Goal: Information Seeking & Learning: Check status

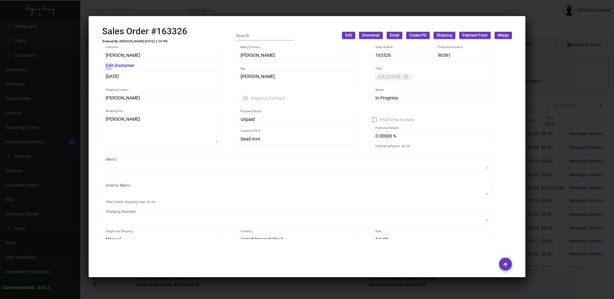
scroll to position [257, 0]
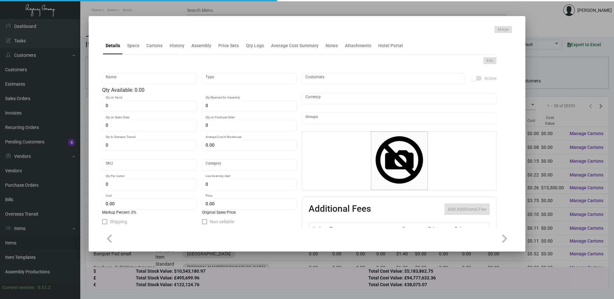
type input "Key Card -Envelope"
type input "Inventory"
type input "1,000"
type input "$ 0.92785"
type input "FSM889-Key Holder-59"
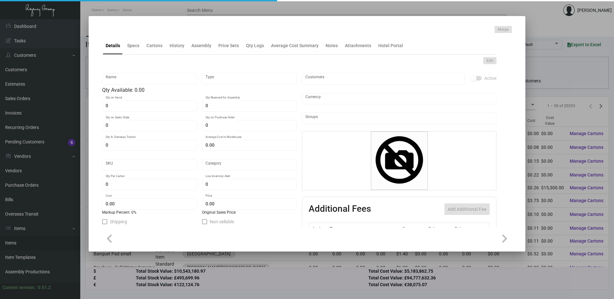
type input "Standard"
type input "$ 0.18557"
type input "$ 0.32"
checkbox input "true"
type input "United States Dollar $"
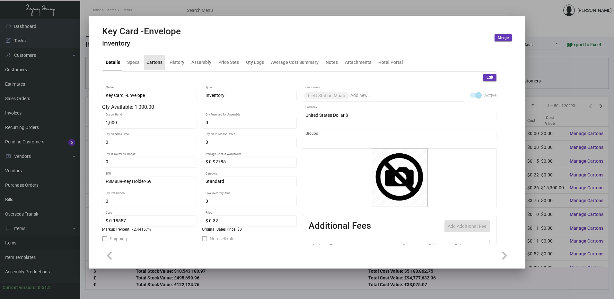
click at [147, 64] on div "Cartons" at bounding box center [155, 62] width 16 height 7
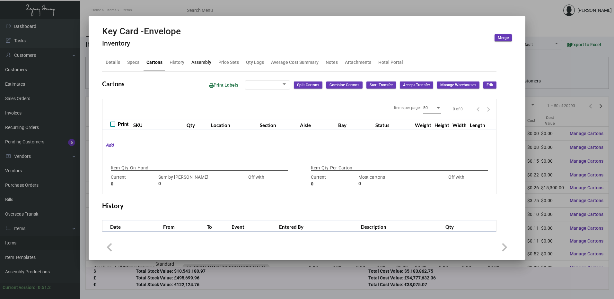
click at [189, 63] on div "Assembly" at bounding box center [201, 62] width 25 height 15
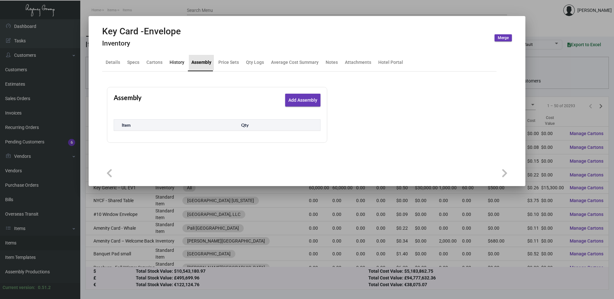
click at [179, 63] on div "History" at bounding box center [177, 62] width 15 height 7
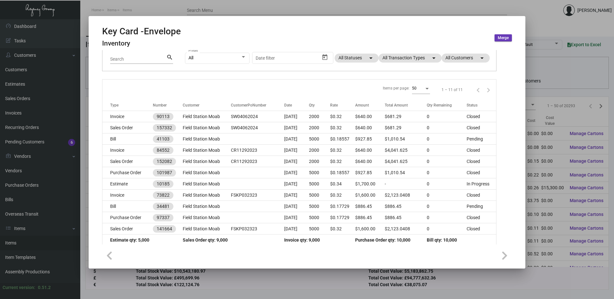
scroll to position [57, 0]
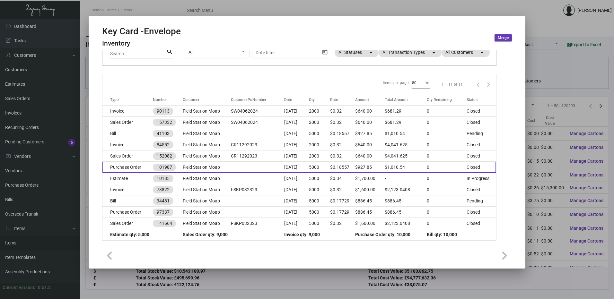
click at [126, 168] on td "Purchase Order" at bounding box center [127, 167] width 50 height 11
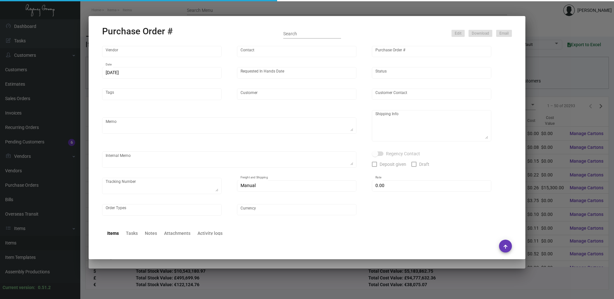
type input "[DOMAIN_NAME]"
type input "N/A N/A"
type input "101987"
type input "[DATE]"
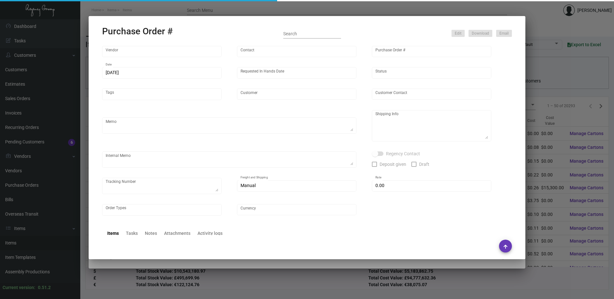
type input "Field Station Moab"
type textarea "Last PO# 97337 / ENV333649438"
type textarea "Regency Group LA [STREET_ADDRESS]"
type textarea "LA Warehouse."
checkbox input "true"
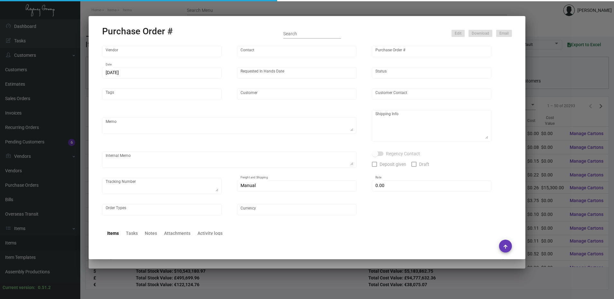
type input "$ 82.69"
type input "United States Dollar $"
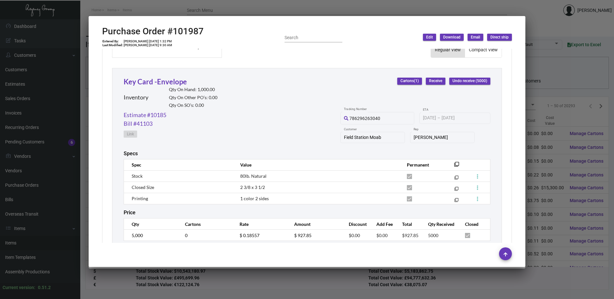
scroll to position [301, 0]
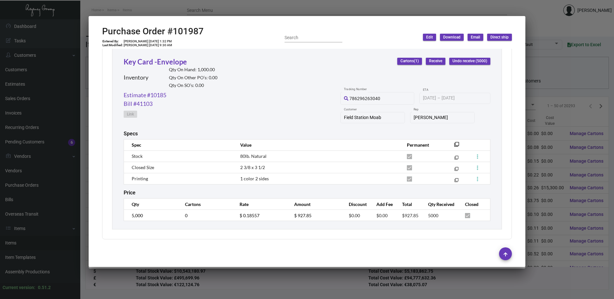
click at [255, 5] on div at bounding box center [307, 149] width 614 height 299
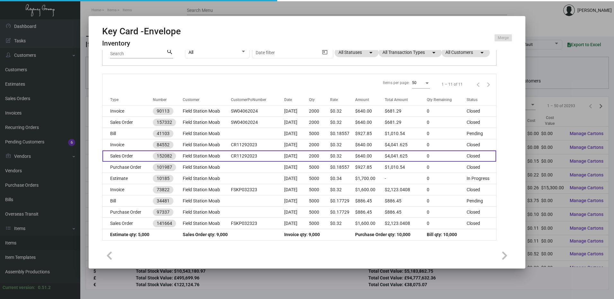
click at [131, 153] on td "Sales Order" at bounding box center [127, 156] width 50 height 11
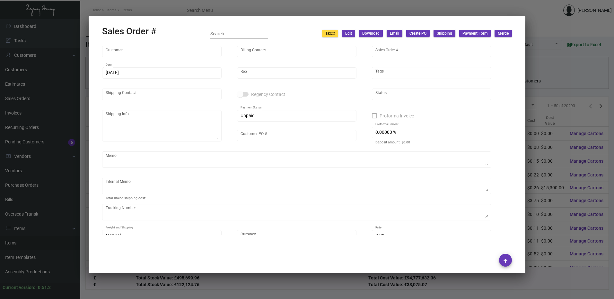
type input "Field Station Moab"
type input "[PERSON_NAME]"
type input "152082"
type input "[DATE]"
type input "[PERSON_NAME]"
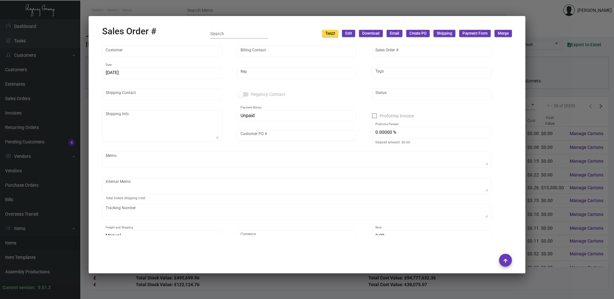
type input "Front Desk"
type textarea "Field Station Moab - Front Desk [STREET_ADDRESS]"
type input "CR11292023"
type textarea "$68.00"
type input "United States Dollar $"
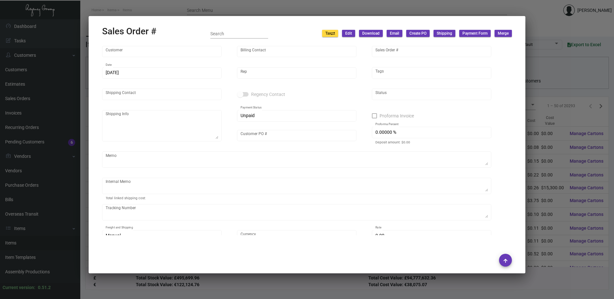
type input "8.50000 %"
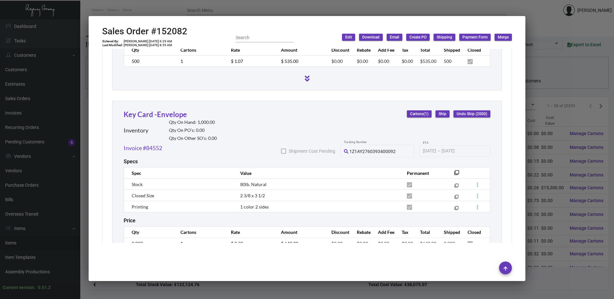
scroll to position [739, 0]
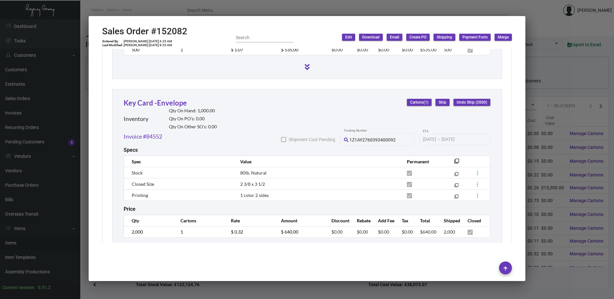
click at [278, 9] on div at bounding box center [307, 149] width 614 height 299
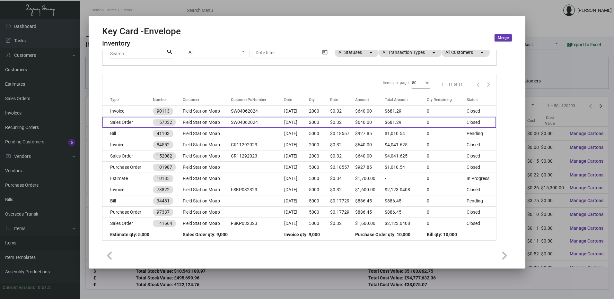
click at [133, 126] on td "Sales Order" at bounding box center [127, 122] width 50 height 11
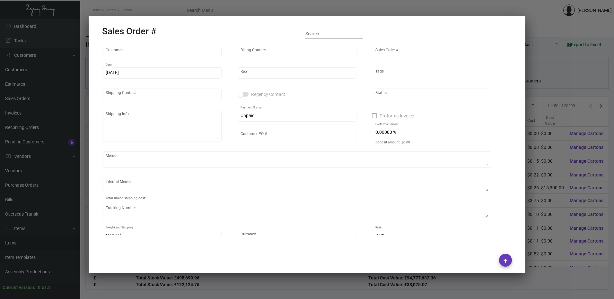
type input "Field Station Moab"
type input "[PERSON_NAME]"
type input "157332"
type input "[DATE]"
type input "[PERSON_NAME]"
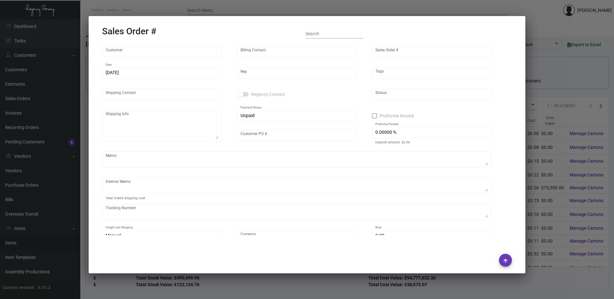
type input "Front Desk"
type textarea "Field Station Moab - Front Desk [STREET_ADDRESS]"
type input "SW04062024"
type textarea "$11.71"
type input "United States Dollar $"
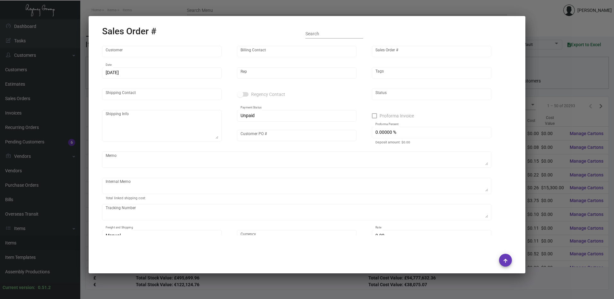
type input "$ 41.29"
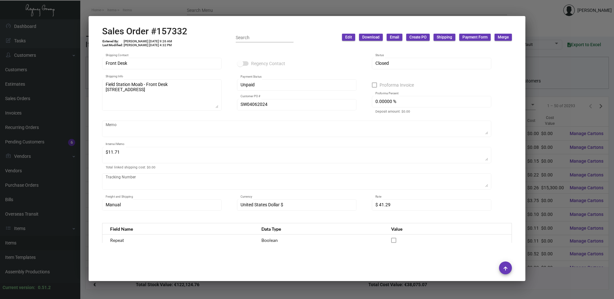
scroll to position [0, 0]
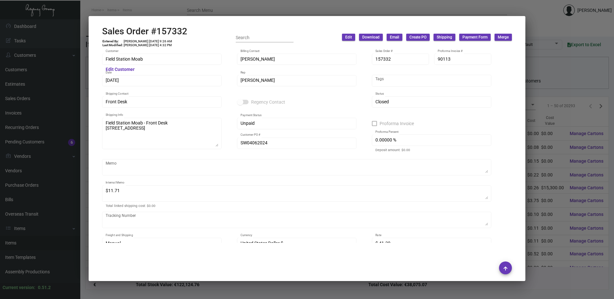
click at [231, 6] on div at bounding box center [307, 149] width 614 height 299
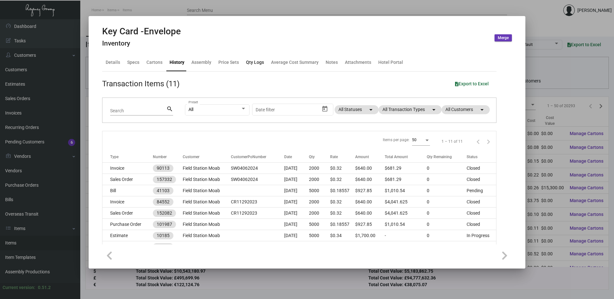
click at [258, 63] on div "Qty Logs" at bounding box center [255, 62] width 18 height 7
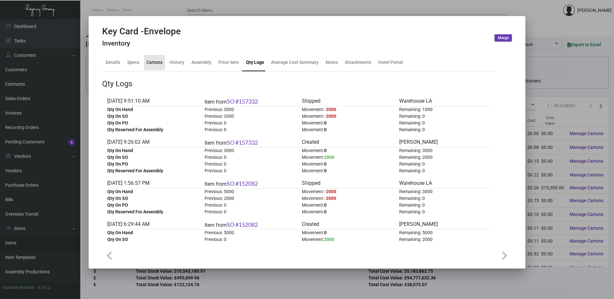
click at [154, 64] on div "Cartons" at bounding box center [155, 62] width 16 height 7
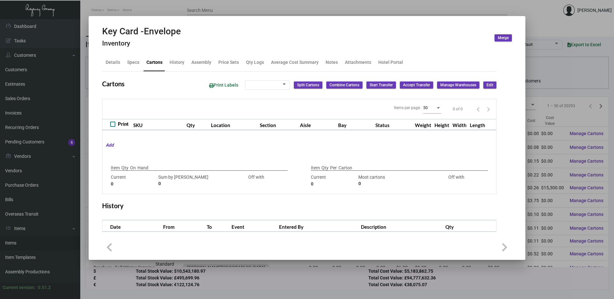
checkbox input "true"
type input "1,000"
type input "1000"
type input "0"
type input "2000"
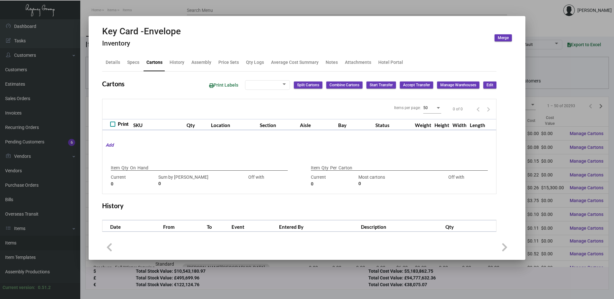
type input "-2000"
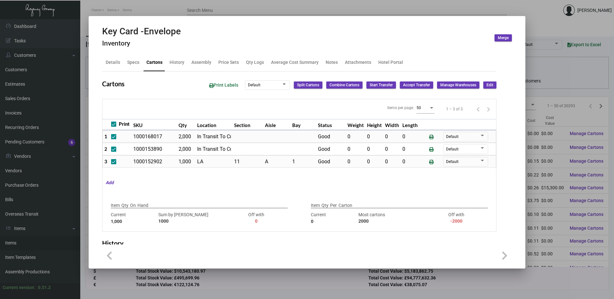
click at [459, 2] on div at bounding box center [307, 149] width 614 height 299
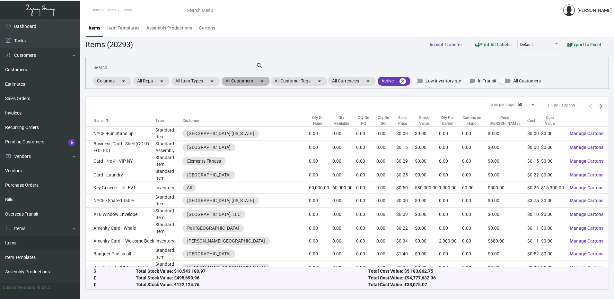
drag, startPoint x: 257, startPoint y: 80, endPoint x: 257, endPoint y: 84, distance: 4.2
click at [257, 80] on mat-chip "All Customers arrow_drop_down" at bounding box center [246, 81] width 48 height 9
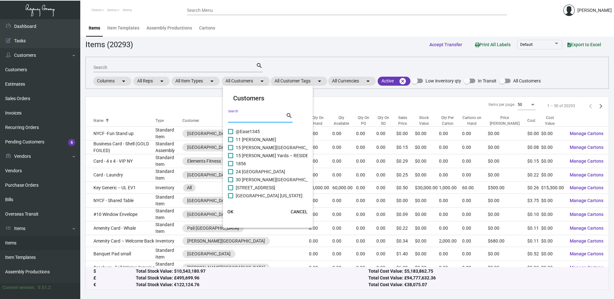
click at [247, 120] on input "Search" at bounding box center [257, 117] width 58 height 5
paste input "SIXTY [PERSON_NAME][GEOGRAPHIC_DATA]"
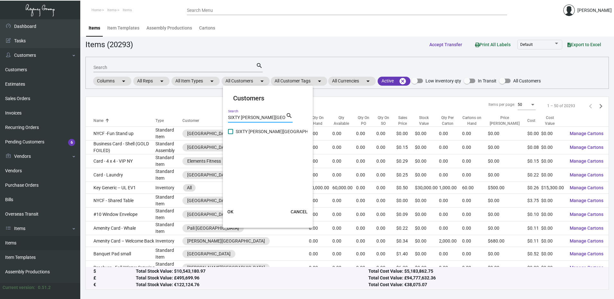
type input "SIXTY [PERSON_NAME][GEOGRAPHIC_DATA]"
drag, startPoint x: 234, startPoint y: 132, endPoint x: 241, endPoint y: 155, distance: 24.3
click at [234, 131] on label "SIXTY [PERSON_NAME][GEOGRAPHIC_DATA]" at bounding box center [277, 132] width 98 height 8
click at [231, 134] on input "SIXTY [PERSON_NAME][GEOGRAPHIC_DATA]" at bounding box center [230, 134] width 0 height 0
checkbox input "true"
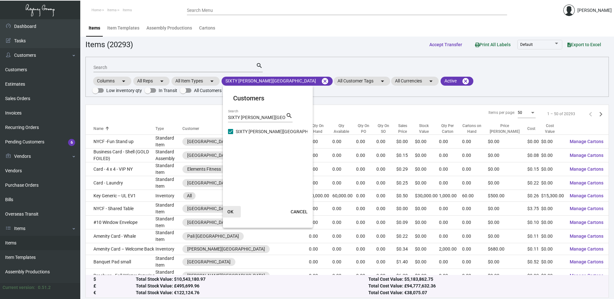
click at [233, 212] on span "OK" at bounding box center [230, 211] width 6 height 5
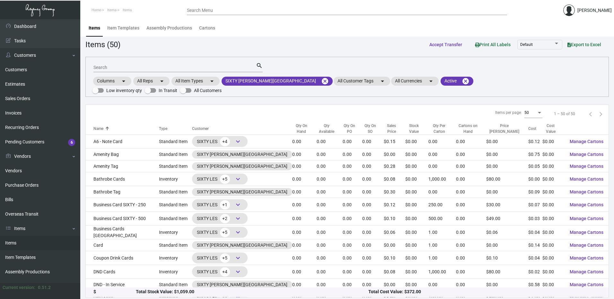
click at [292, 123] on div "Qty On Hand" at bounding box center [301, 129] width 19 height 12
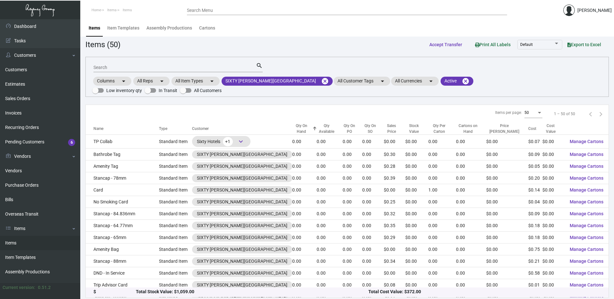
click at [292, 123] on div "Qty On Hand" at bounding box center [301, 129] width 19 height 12
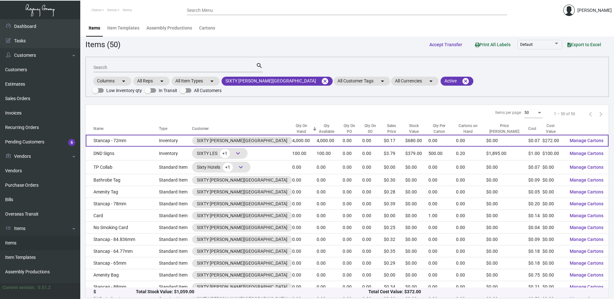
click at [123, 135] on td "Stancap - 72mm" at bounding box center [122, 141] width 73 height 12
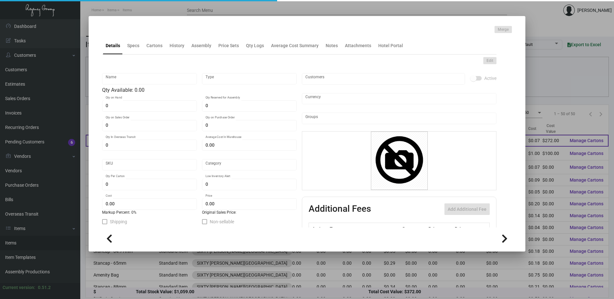
type input "Stancap - 72mm"
type input "Inventory"
type input "4,000"
type input "$ 0.17"
type input "Standard"
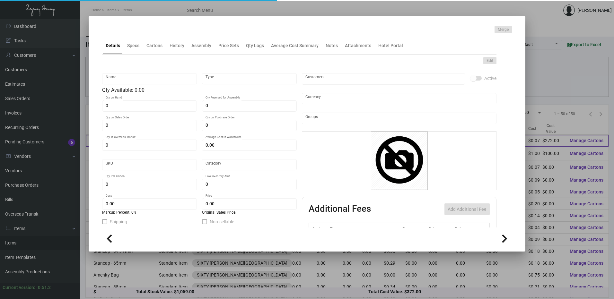
type input "$ 0.068"
type input "$ 0.17"
checkbox input "true"
type input "United States Dollar $"
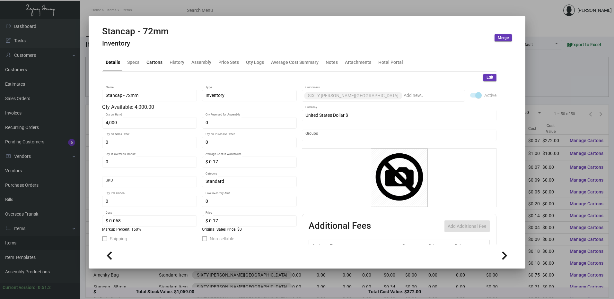
click at [158, 63] on div "Cartons" at bounding box center [155, 62] width 16 height 7
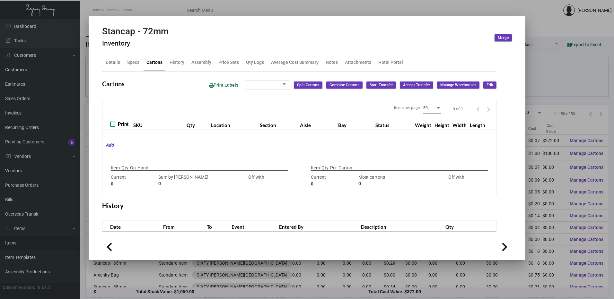
checkbox input "true"
type input "4,000"
type input "4000"
type input "0"
type input "4000"
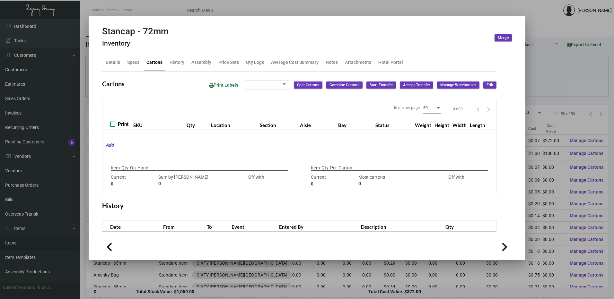
type input "-4000"
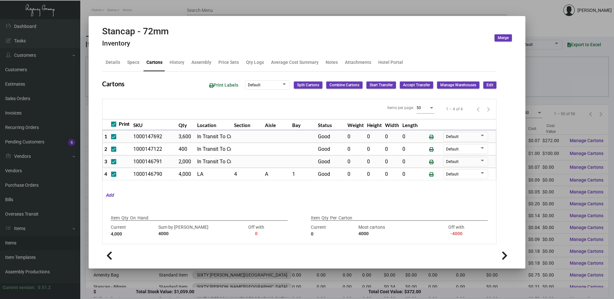
click at [487, 86] on span "Edit" at bounding box center [490, 85] width 7 height 5
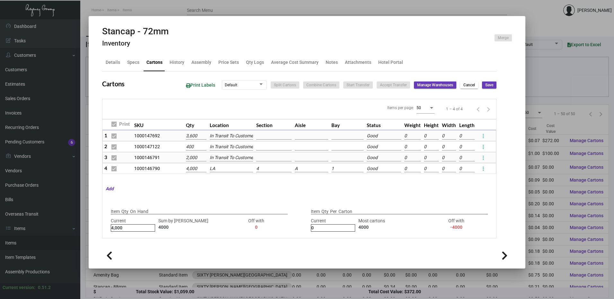
type input "4000"
click at [196, 168] on input "4000" at bounding box center [196, 168] width 20 height 7
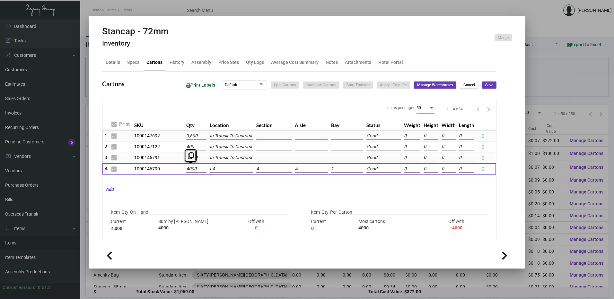
click at [196, 168] on input "4000" at bounding box center [196, 169] width 20 height 7
type input "2"
type input "+3998"
type input "3600"
type input "-3600"
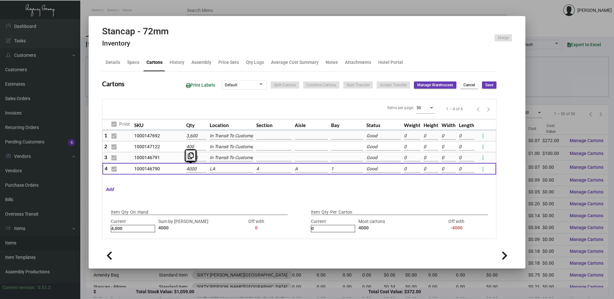
type input "2"
type input "20"
type input "+3980"
type input "20"
type input "200"
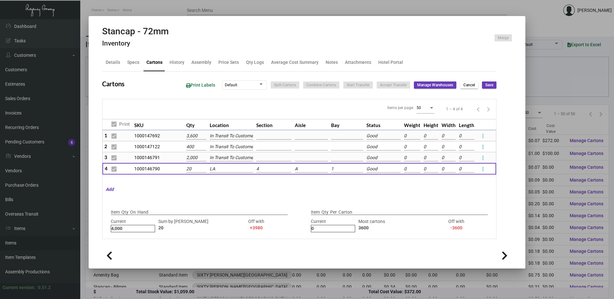
type input "+3800"
type input "200"
click at [485, 83] on span "Save" at bounding box center [489, 85] width 8 height 5
checkbox input "false"
type input "0"
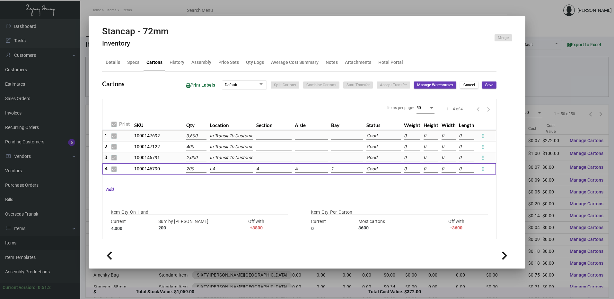
checkbox input "false"
type input "0"
checkbox input "false"
type input "0"
checkbox input "false"
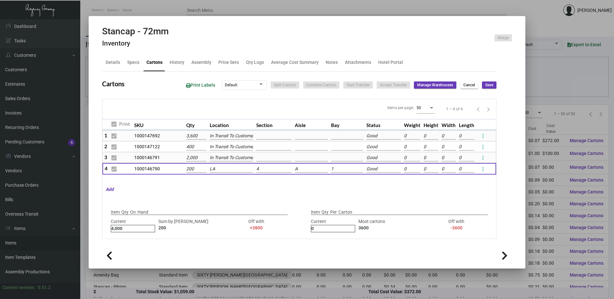
type input "0"
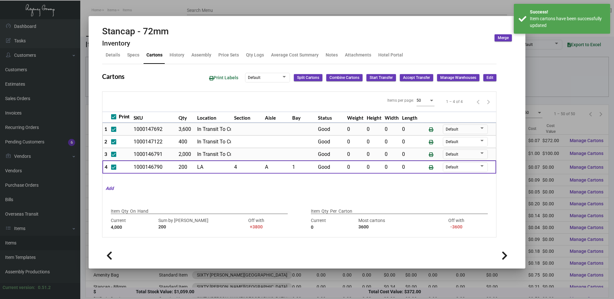
scroll to position [7, 0]
click at [489, 79] on button "Edit" at bounding box center [490, 78] width 13 height 7
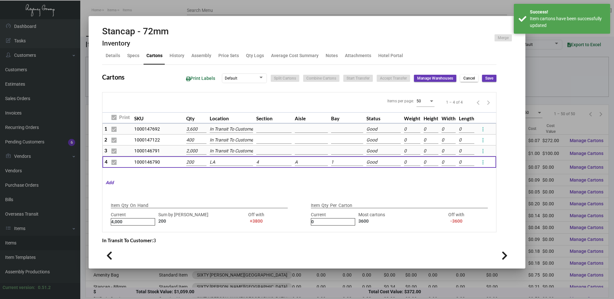
click at [194, 164] on input "200" at bounding box center [196, 162] width 20 height 7
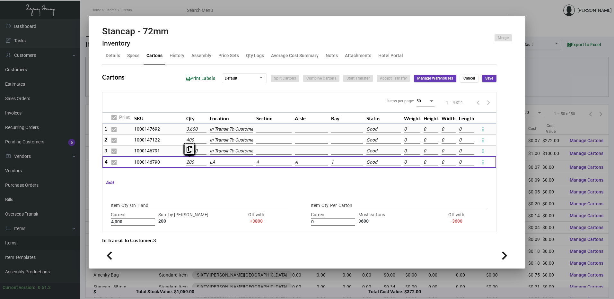
type input "1"
type input "+3999"
type input "1"
type input "21"
type input "+3979"
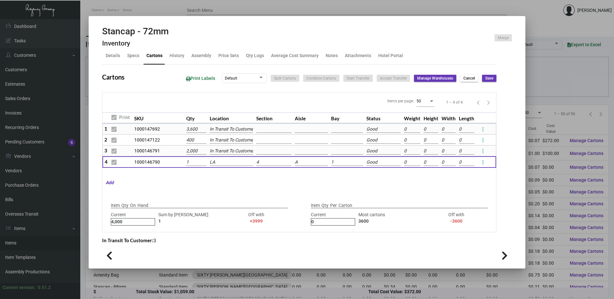
type input "21"
type input "201"
type input "+3799"
type input "201"
type input "2001"
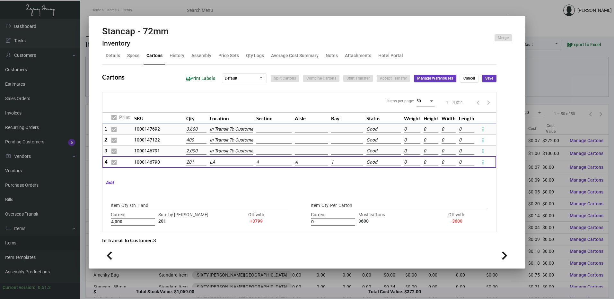
type input "+1999"
type input "2001"
type input "20001"
type input "-16001"
type input "20001"
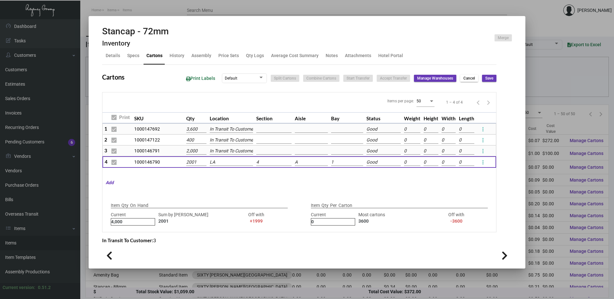
type input "-20001"
type input "20001"
click at [203, 161] on input "20001" at bounding box center [196, 162] width 20 height 7
type input "2000"
type input "+2000"
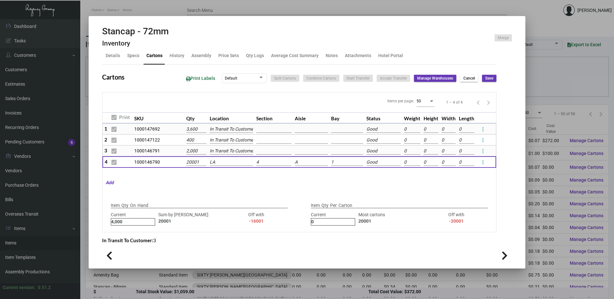
type input "3600"
type input "-3600"
type input "2,000"
click at [485, 78] on span "Save" at bounding box center [489, 78] width 8 height 5
checkbox input "false"
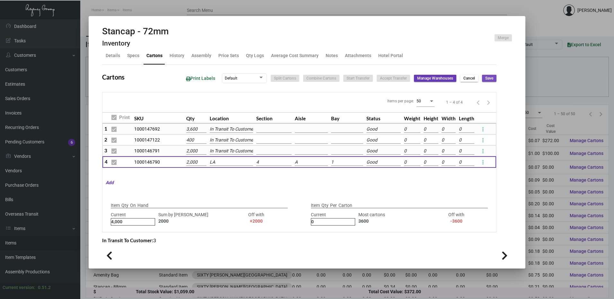
type input "0"
checkbox input "false"
type input "0"
checkbox input "false"
type input "0"
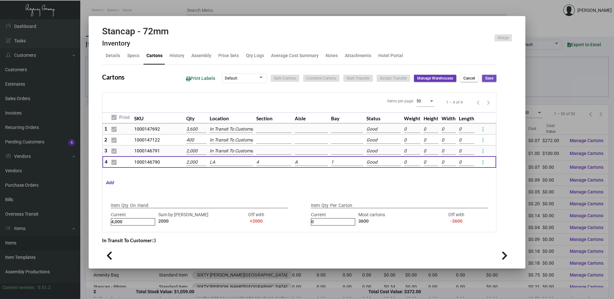
checkbox input "false"
type input "0"
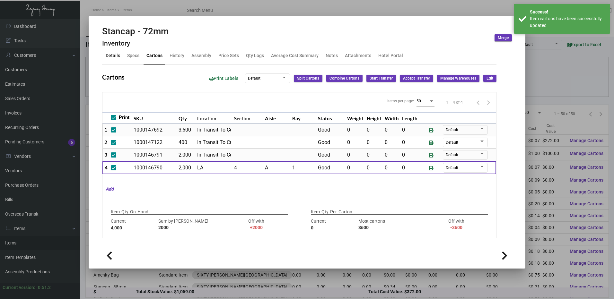
click at [106, 57] on div "Details" at bounding box center [113, 55] width 14 height 7
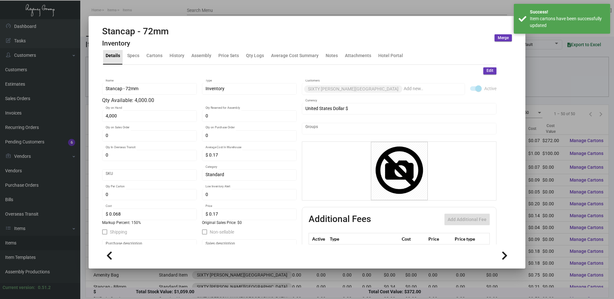
scroll to position [0, 0]
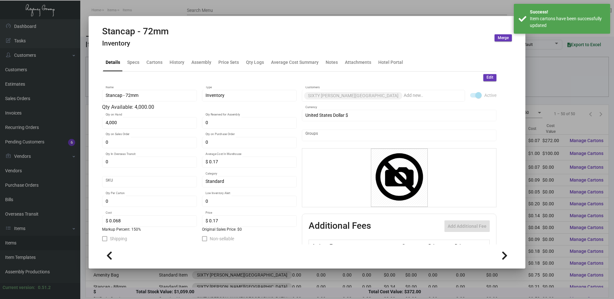
click at [484, 79] on button "Edit" at bounding box center [490, 77] width 13 height 7
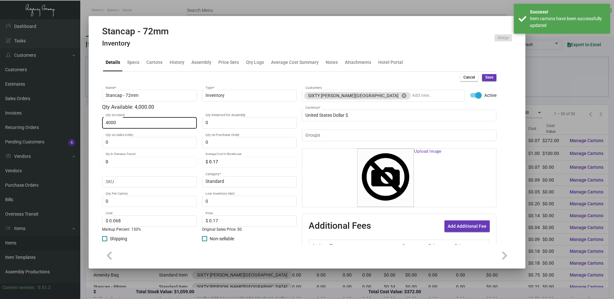
click at [124, 123] on input "4000" at bounding box center [150, 122] width 88 height 5
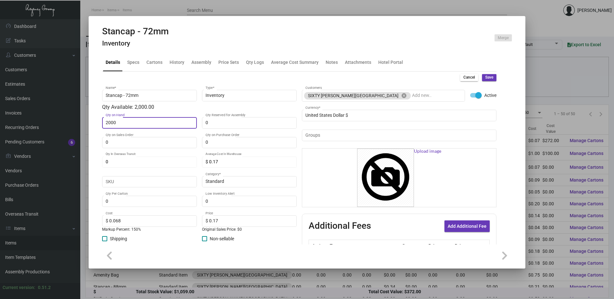
type input "2,000"
click at [488, 76] on span "Save" at bounding box center [489, 77] width 8 height 5
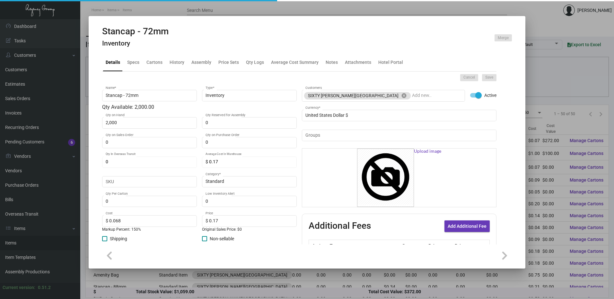
type input "0"
type input "$ 0.00"
checkbox input "false"
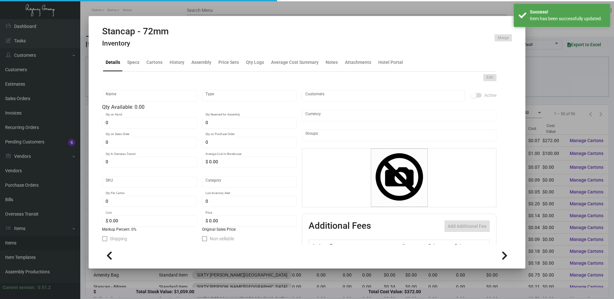
type input "Stancap - 72mm"
type input "Inventory"
type input "2,000"
type input "$ 0.17"
type input "Standard"
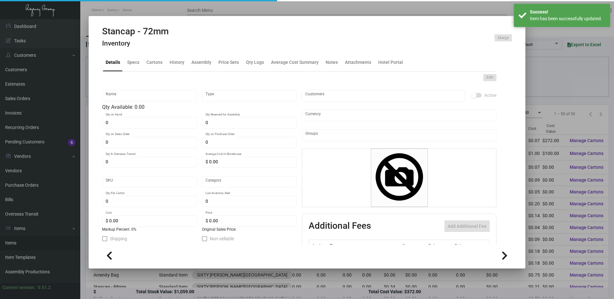
type input "$ 0.068"
type input "$ 0.17"
checkbox input "true"
type input "United States Dollar $"
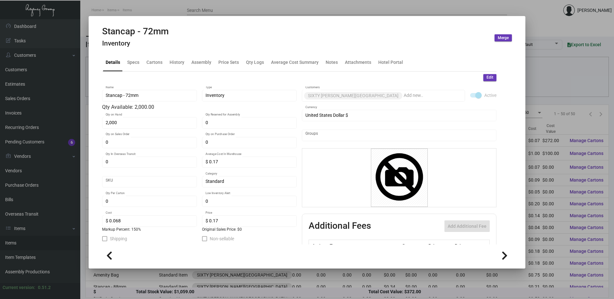
drag, startPoint x: 148, startPoint y: 11, endPoint x: 166, endPoint y: 11, distance: 18.3
click at [148, 9] on div at bounding box center [307, 149] width 614 height 299
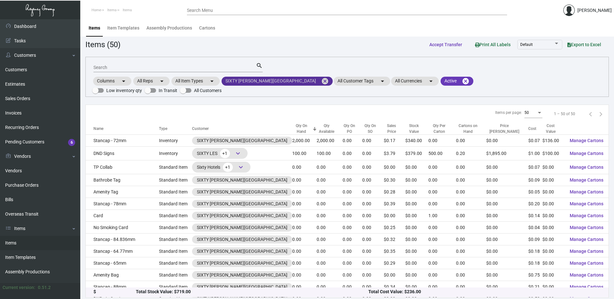
click at [321, 80] on mat-icon "cancel" at bounding box center [325, 81] width 8 height 8
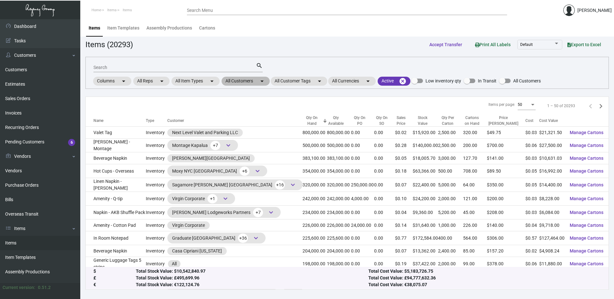
click at [253, 83] on mat-chip "All Customers arrow_drop_down" at bounding box center [246, 81] width 48 height 9
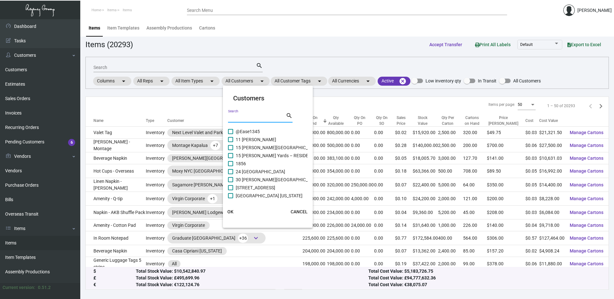
click at [249, 118] on input "Search" at bounding box center [257, 117] width 58 height 5
paste input "SIXTY LES"
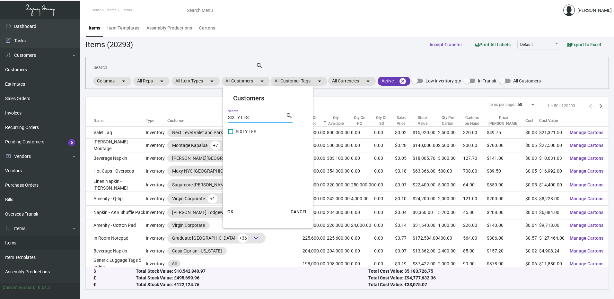
type input "SIXTY LES"
click at [232, 131] on span at bounding box center [230, 131] width 5 height 5
click at [231, 134] on input "SIXTY LES" at bounding box center [230, 134] width 0 height 0
checkbox input "true"
click at [229, 211] on span "OK" at bounding box center [230, 211] width 6 height 5
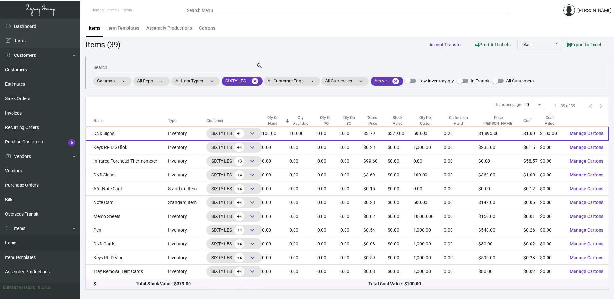
click at [135, 133] on td "DND Signs" at bounding box center [127, 134] width 82 height 14
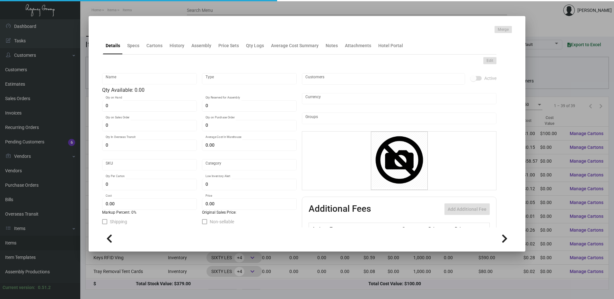
type input "DND Signs"
type input "Inventory"
type input "100"
type input "$ 0.00"
type input "2872"
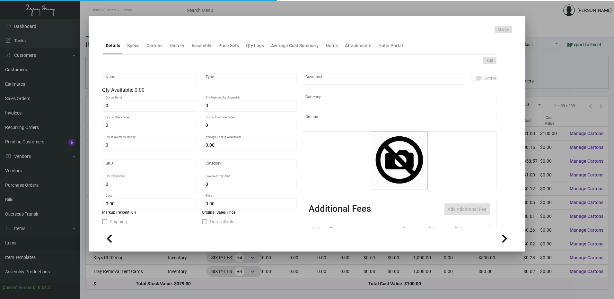
type input "Standard"
type input "500"
type input "$ 1.00"
type input "$ 3.79"
type textarea "DND Sign Black: Size 108mm in diameter, Black color PU material turned over boa…"
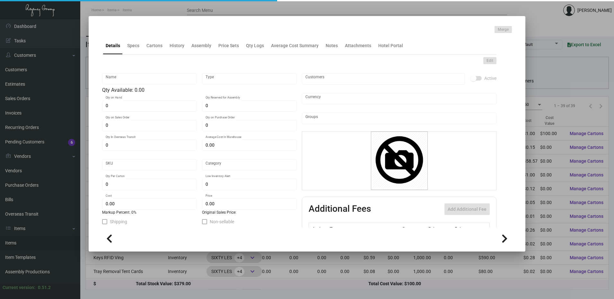
type textarea "DND Sign Black: Size 108mm in diameter, Black color PU material turned over boa…"
checkbox input "true"
type input "United States Dollar $"
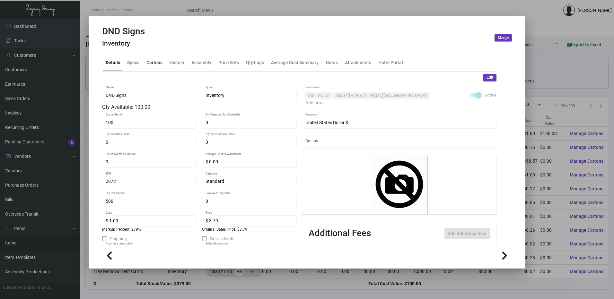
click at [153, 64] on div "Cartons" at bounding box center [155, 62] width 16 height 7
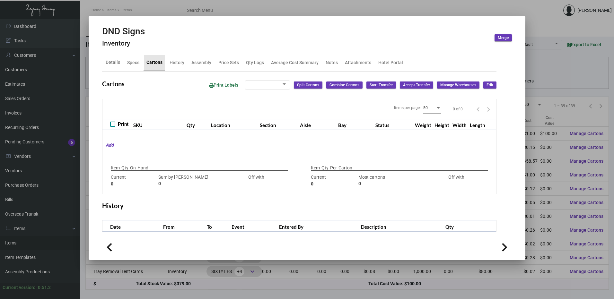
type input "100"
type input "0"
type input "500"
type input "200"
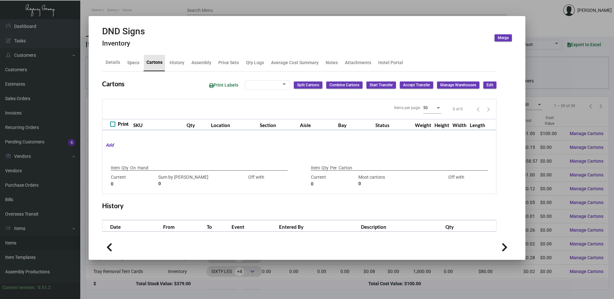
type input "+300"
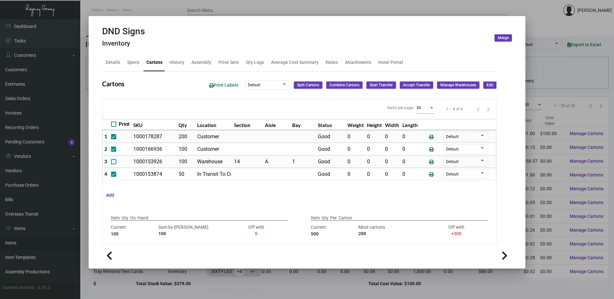
click at [261, 163] on td "14" at bounding box center [248, 162] width 31 height 13
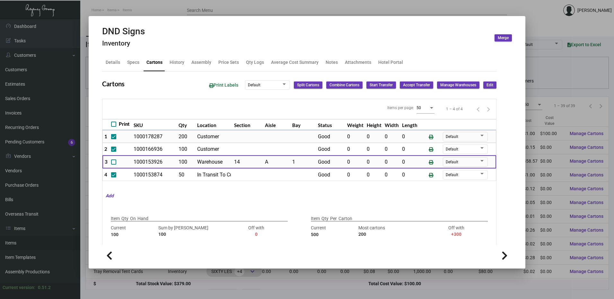
click at [216, 11] on div at bounding box center [307, 149] width 614 height 299
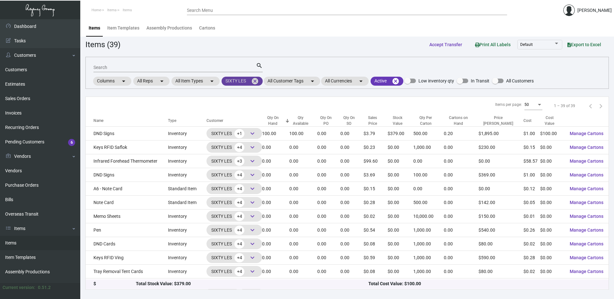
click at [257, 78] on mat-icon "cancel" at bounding box center [255, 81] width 8 height 8
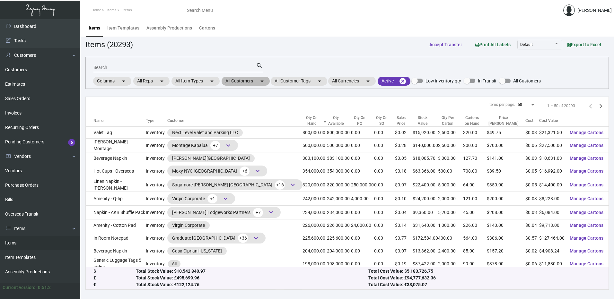
click at [247, 82] on mat-chip "All Customers arrow_drop_down" at bounding box center [246, 81] width 48 height 9
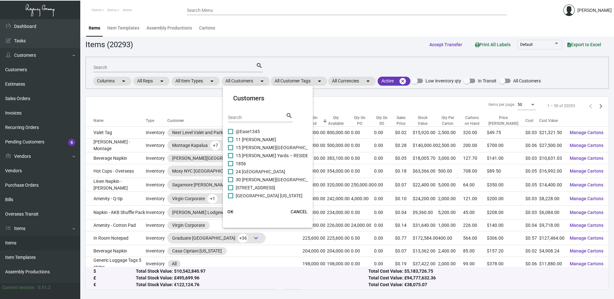
click at [242, 118] on input "Search" at bounding box center [257, 117] width 58 height 5
paste input "Sole Miami"
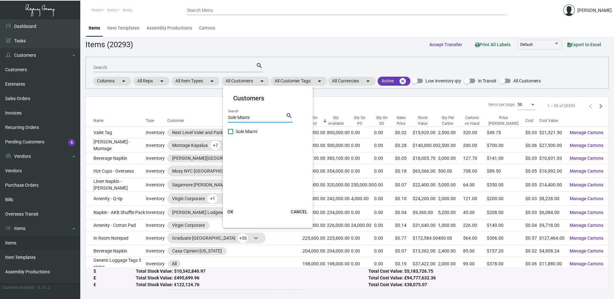
type input "Sole Miami"
click at [228, 133] on span at bounding box center [230, 131] width 5 height 5
click at [230, 134] on input "Sole Miami" at bounding box center [230, 134] width 0 height 0
checkbox input "true"
click at [232, 215] on span "OK" at bounding box center [230, 211] width 6 height 5
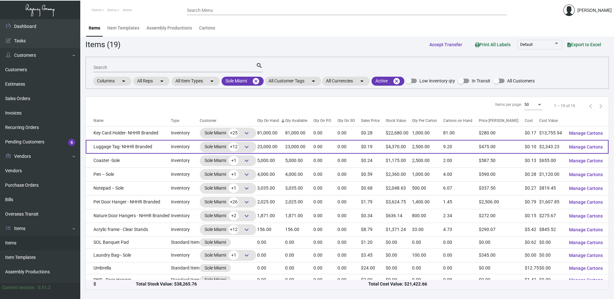
click at [132, 148] on td "Luggage Tag- NHHR Branded" at bounding box center [128, 147] width 85 height 14
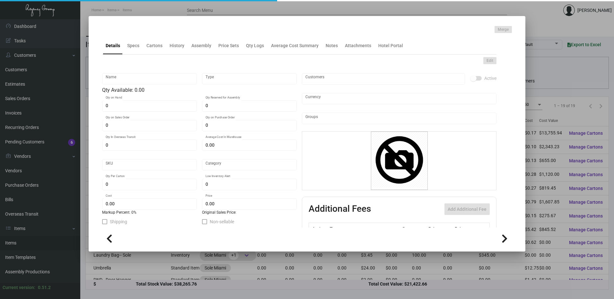
type input "Luggage Tag- NHHR Branded"
type input "Inventory"
type input "23,000"
type input "$ 0.10291"
type input "Standard"
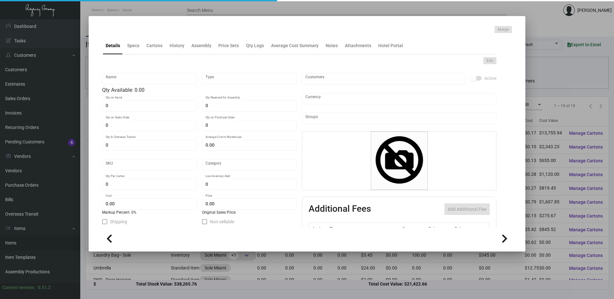
type input "2,500"
type input "$ 0.10188"
type input "$ 0.19"
checkbox input "true"
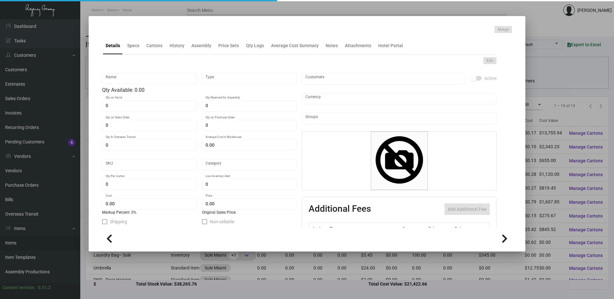
type input "United States Dollar $"
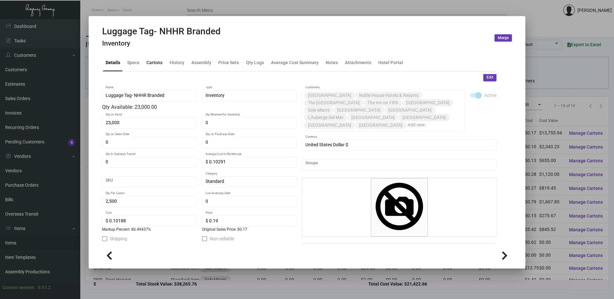
click at [153, 61] on div "Cartons" at bounding box center [155, 62] width 16 height 7
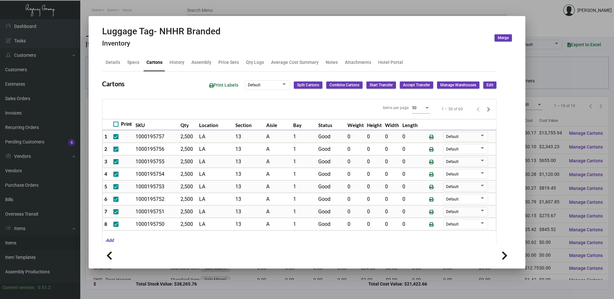
drag, startPoint x: 199, startPoint y: 1, endPoint x: 213, endPoint y: 20, distance: 23.7
click at [199, 0] on div at bounding box center [307, 149] width 614 height 299
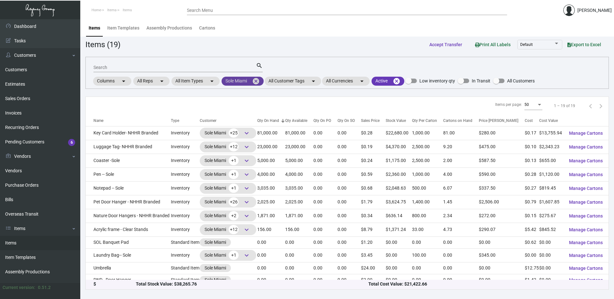
click at [260, 78] on mat-icon "cancel" at bounding box center [256, 81] width 8 height 8
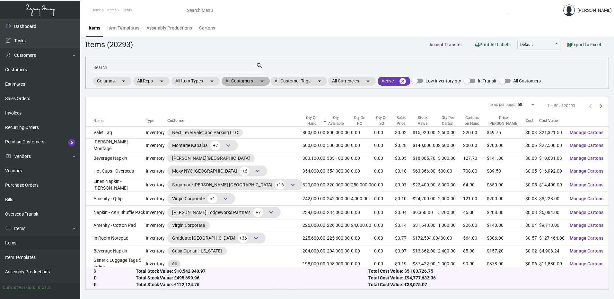
click at [245, 79] on mat-chip "All Customers arrow_drop_down" at bounding box center [246, 81] width 48 height 9
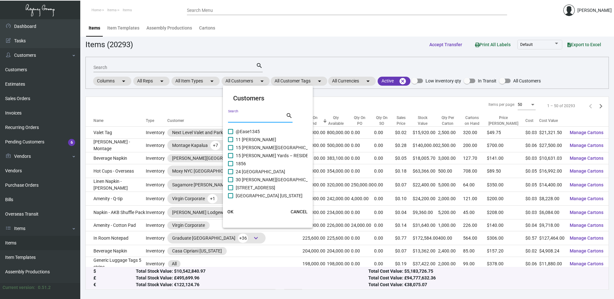
click at [242, 116] on input "Search" at bounding box center [257, 117] width 58 height 5
paste input "Sole Miami"
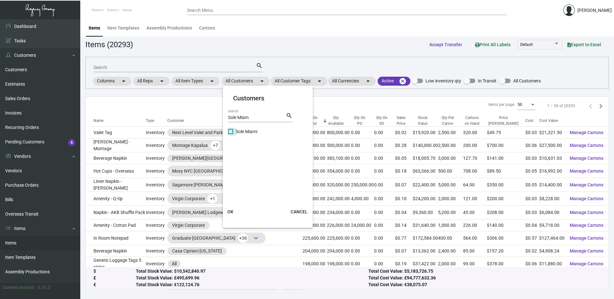
click at [235, 129] on label "Sole Miami" at bounding box center [242, 132] width 29 height 8
click at [231, 134] on input "Sole Miami" at bounding box center [230, 134] width 0 height 0
click at [235, 209] on button "OK" at bounding box center [230, 212] width 21 height 12
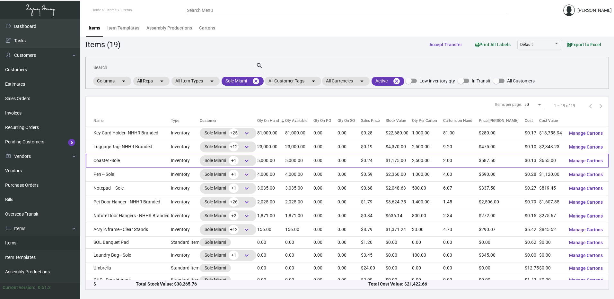
click at [131, 161] on td "Coaster -Sole" at bounding box center [128, 161] width 85 height 14
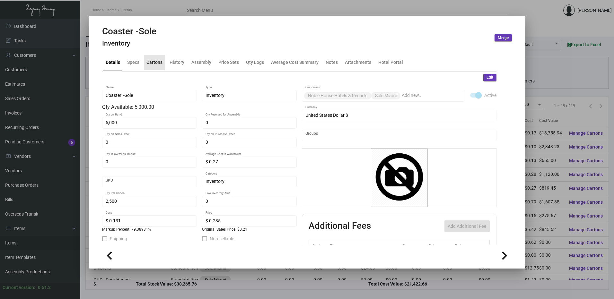
click at [156, 62] on div "Cartons" at bounding box center [155, 62] width 16 height 7
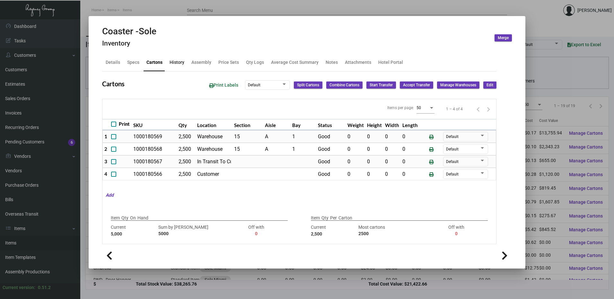
click at [181, 64] on div "History" at bounding box center [177, 62] width 15 height 7
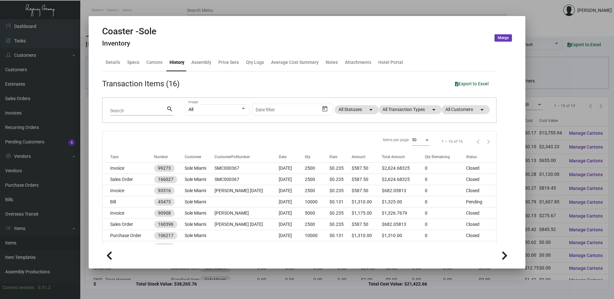
click at [307, 8] on div at bounding box center [307, 149] width 614 height 299
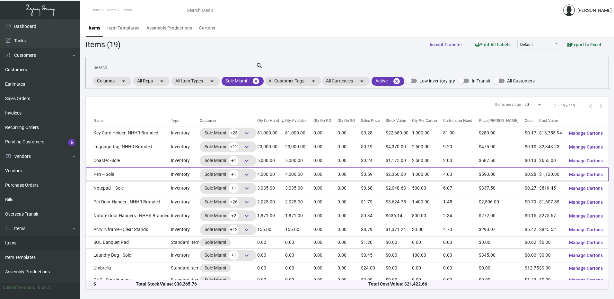
click at [126, 177] on td "Pen -- Sole" at bounding box center [128, 175] width 85 height 14
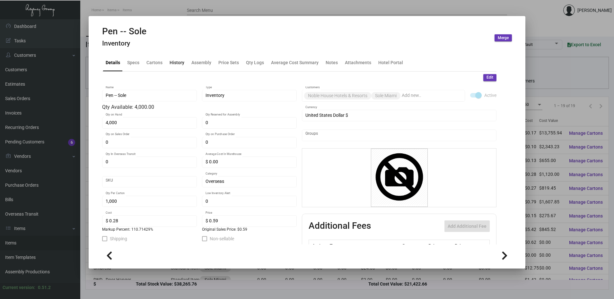
click at [180, 63] on div "History" at bounding box center [177, 62] width 15 height 7
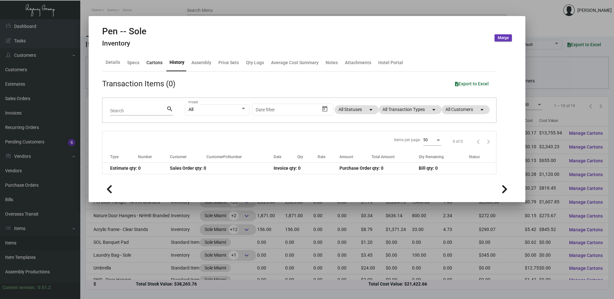
click at [160, 65] on div "Cartons" at bounding box center [155, 62] width 16 height 7
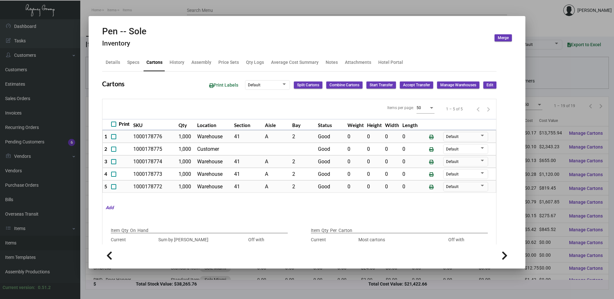
click at [251, 6] on div at bounding box center [307, 149] width 614 height 299
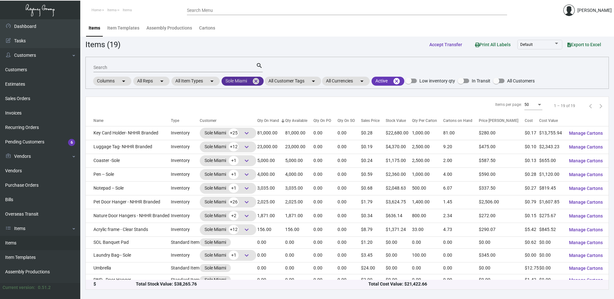
click at [258, 82] on mat-icon "cancel" at bounding box center [256, 81] width 8 height 8
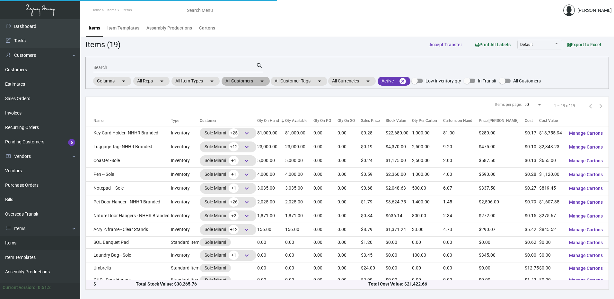
click at [237, 83] on mat-chip "All Customers arrow_drop_down" at bounding box center [246, 81] width 48 height 9
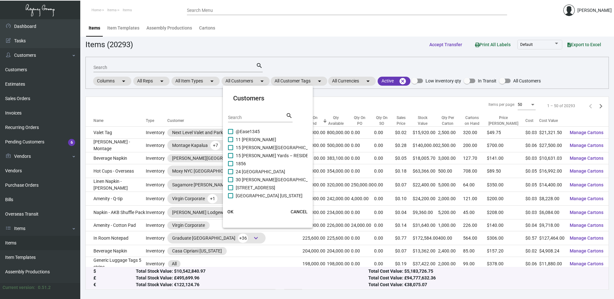
click at [244, 116] on input "Search" at bounding box center [257, 117] width 58 height 5
paste input "Suncadia"
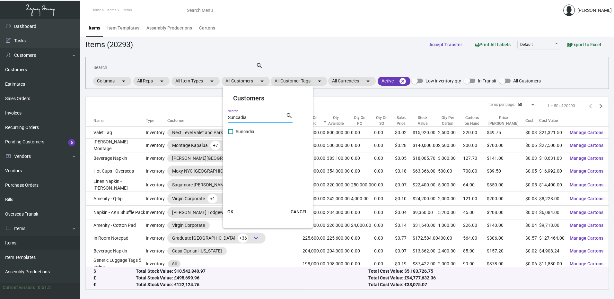
click at [229, 134] on span at bounding box center [230, 131] width 5 height 5
click at [230, 134] on input "Suncadia" at bounding box center [230, 134] width 0 height 0
click at [234, 212] on button "OK" at bounding box center [230, 212] width 21 height 12
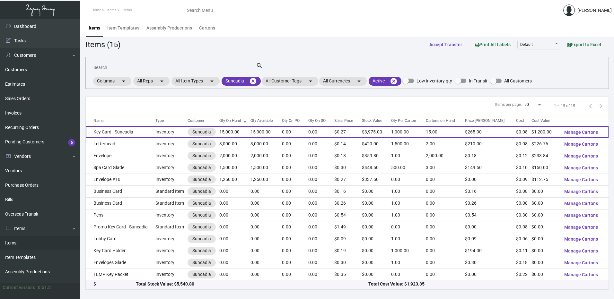
click at [117, 130] on td "Key Card - Suncadia" at bounding box center [121, 132] width 70 height 12
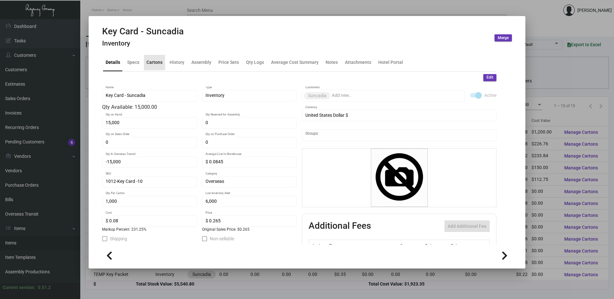
click at [156, 60] on div "Cartons" at bounding box center [155, 62] width 16 height 7
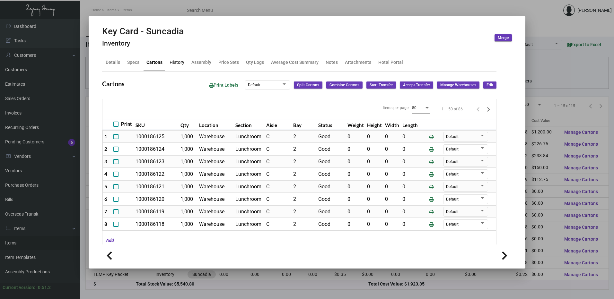
drag, startPoint x: 179, startPoint y: 63, endPoint x: 209, endPoint y: 77, distance: 33.3
click at [179, 62] on div "History" at bounding box center [177, 62] width 15 height 7
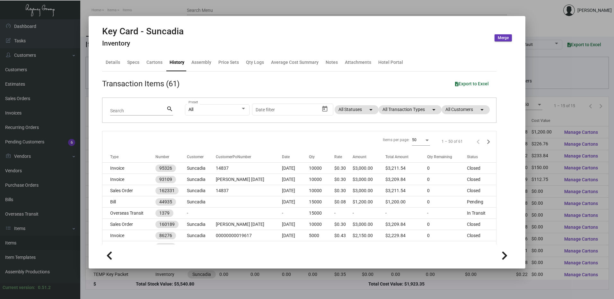
click at [245, 4] on div at bounding box center [307, 149] width 614 height 299
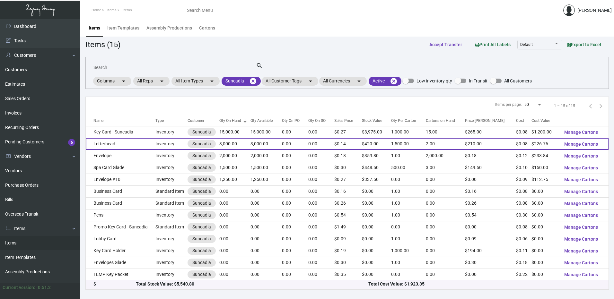
click at [128, 144] on td "Letterhead" at bounding box center [121, 144] width 70 height 12
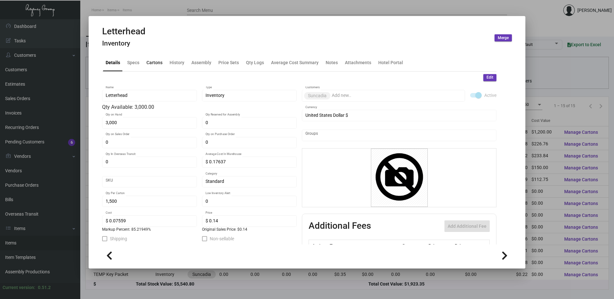
click at [155, 56] on div "Cartons" at bounding box center [154, 62] width 21 height 15
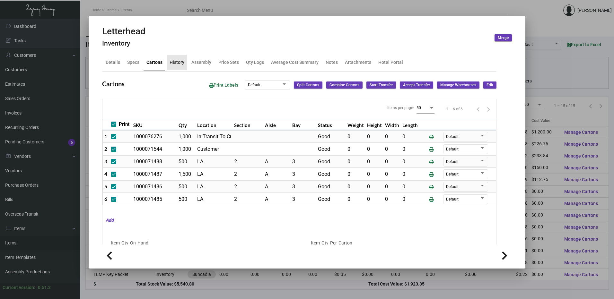
click at [179, 63] on div "History" at bounding box center [177, 62] width 15 height 7
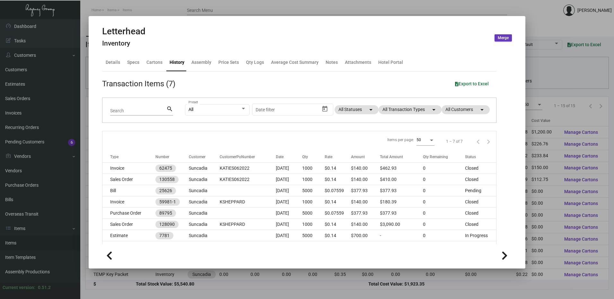
click at [176, 9] on div at bounding box center [307, 149] width 614 height 299
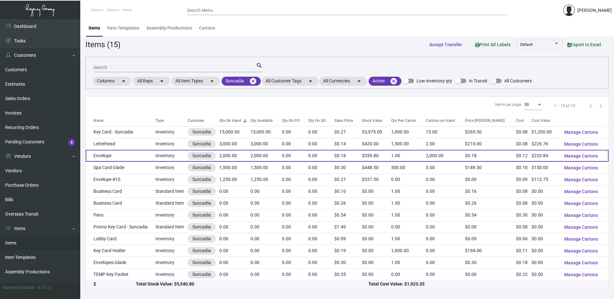
click at [238, 152] on td "2,000.00" at bounding box center [234, 156] width 31 height 12
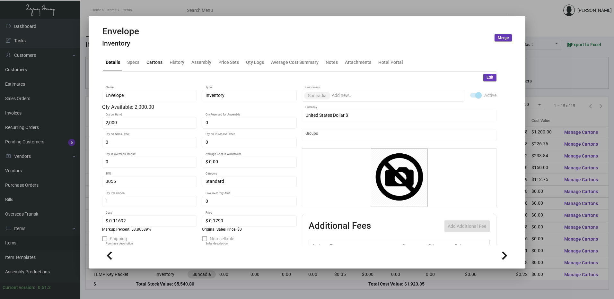
click at [157, 63] on div "Cartons" at bounding box center [155, 62] width 16 height 7
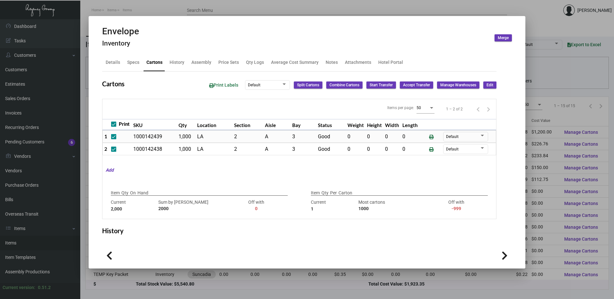
click at [164, 12] on div at bounding box center [307, 149] width 614 height 299
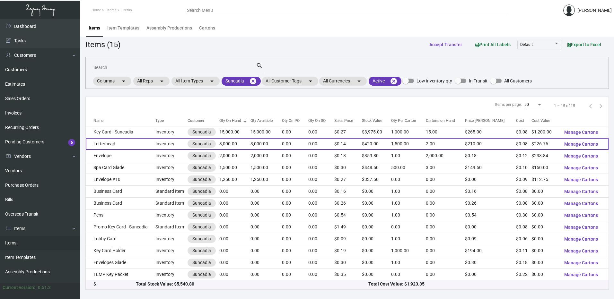
click at [120, 144] on td "Letterhead" at bounding box center [121, 144] width 70 height 12
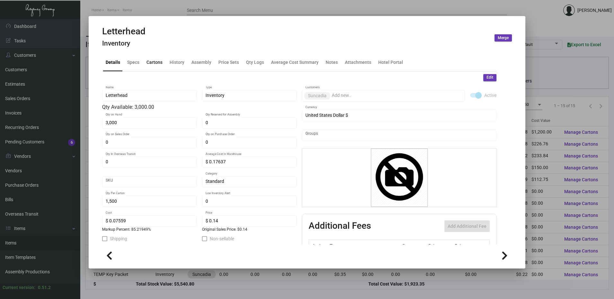
click at [155, 65] on div "Cartons" at bounding box center [155, 62] width 16 height 7
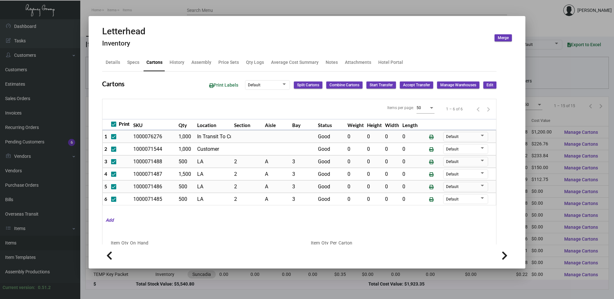
click at [246, 6] on div at bounding box center [307, 149] width 614 height 299
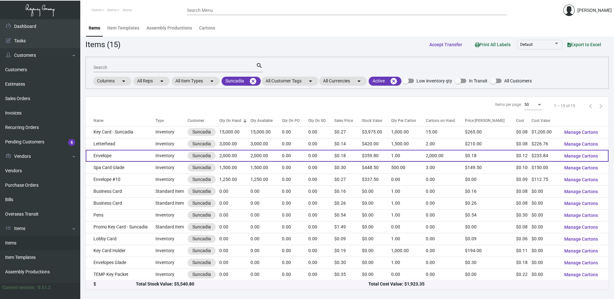
click at [117, 154] on td "Envelope" at bounding box center [121, 156] width 70 height 12
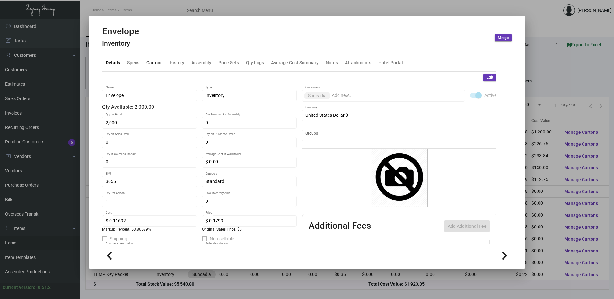
click at [155, 66] on div "Cartons" at bounding box center [155, 62] width 16 height 7
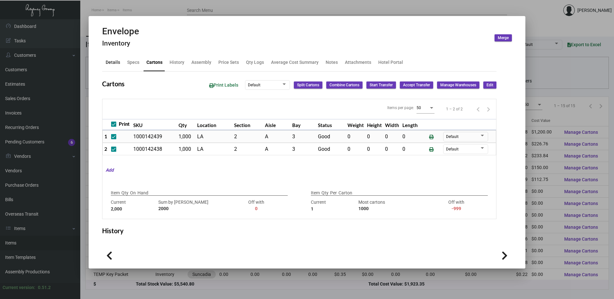
click at [107, 64] on div "Details" at bounding box center [113, 62] width 14 height 7
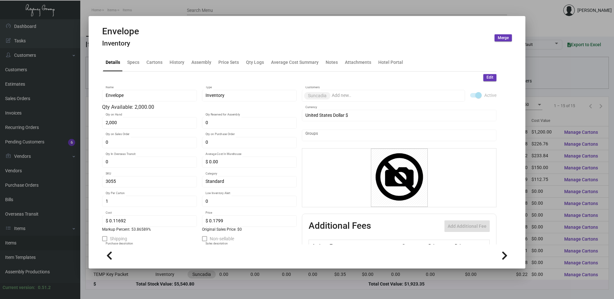
click at [225, 11] on div at bounding box center [307, 149] width 614 height 299
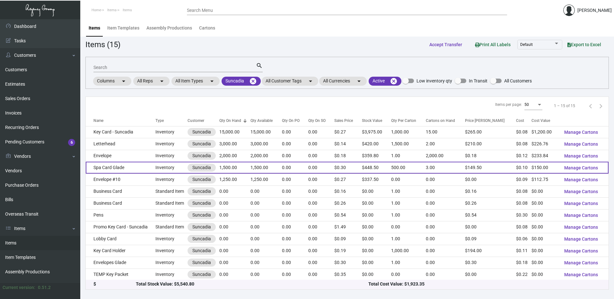
click at [120, 169] on td "Spa Card Glade" at bounding box center [121, 168] width 70 height 12
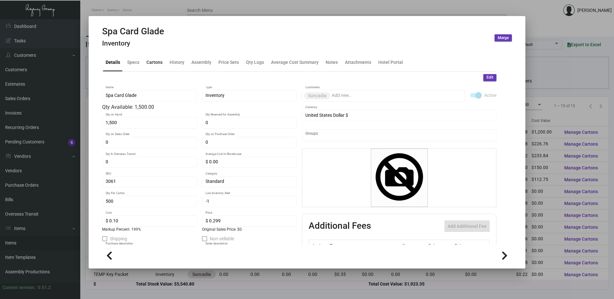
click at [158, 58] on div "Cartons" at bounding box center [154, 62] width 21 height 15
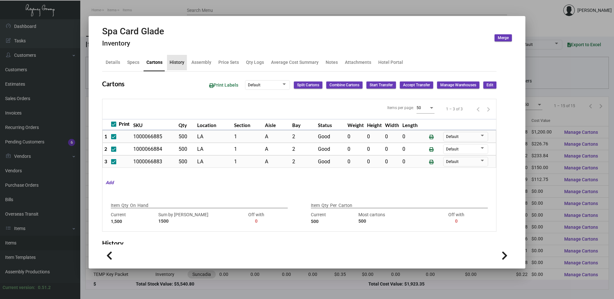
click at [171, 64] on div "History" at bounding box center [177, 62] width 15 height 7
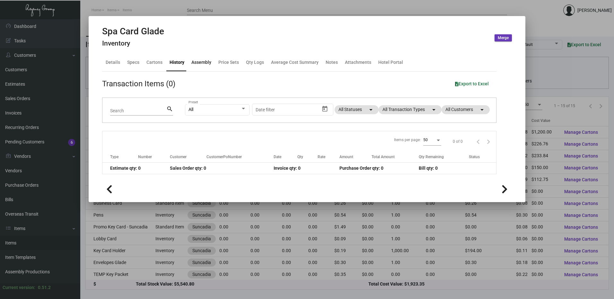
click at [191, 61] on div "Assembly" at bounding box center [201, 62] width 20 height 7
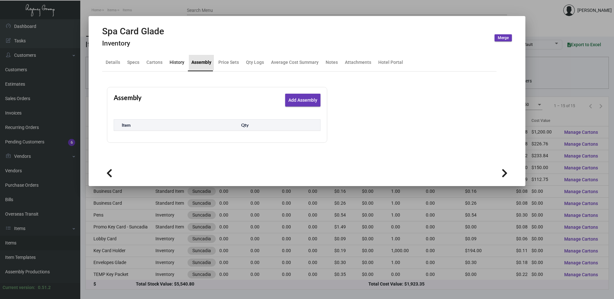
click at [173, 61] on div "History" at bounding box center [177, 62] width 15 height 7
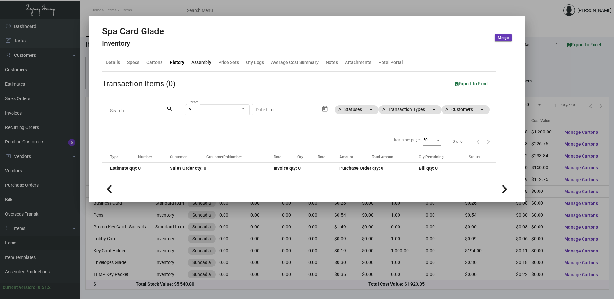
click at [202, 59] on div "Assembly" at bounding box center [201, 62] width 25 height 15
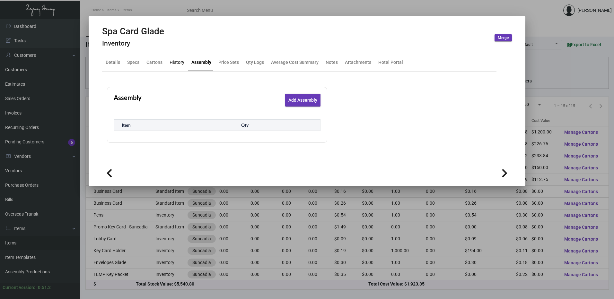
click at [180, 61] on div "History" at bounding box center [177, 62] width 15 height 7
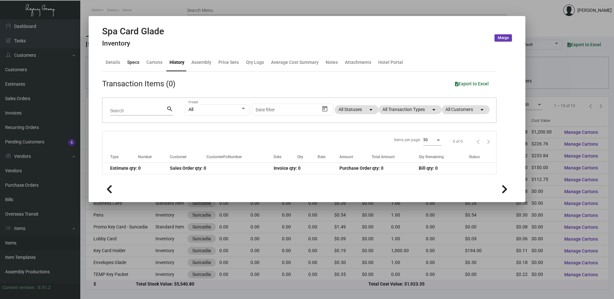
click at [130, 65] on div "Specs" at bounding box center [133, 62] width 12 height 7
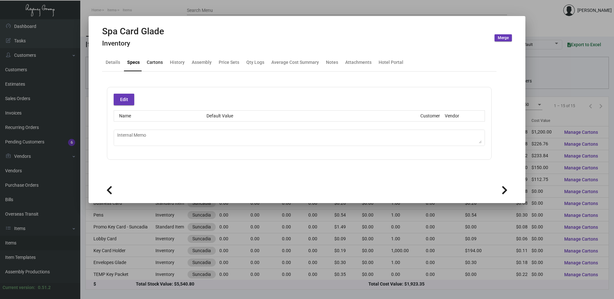
click at [151, 65] on div "Cartons" at bounding box center [155, 62] width 16 height 7
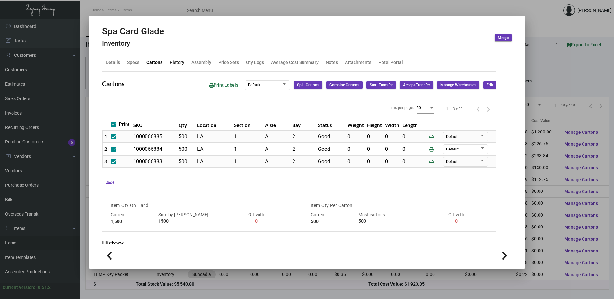
click at [175, 63] on div "History" at bounding box center [177, 62] width 15 height 7
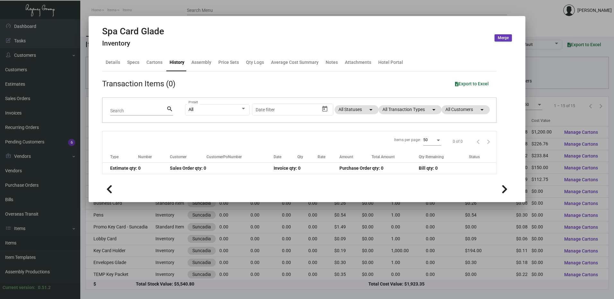
click at [182, 6] on div at bounding box center [307, 149] width 614 height 299
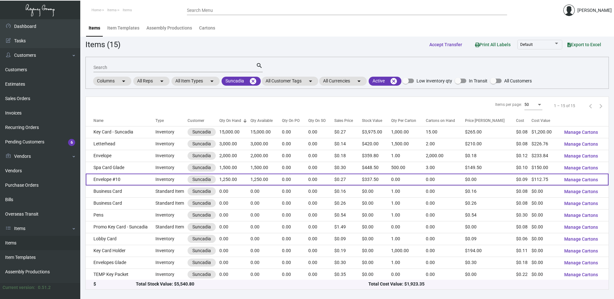
click at [120, 177] on td "Envelope #10" at bounding box center [121, 180] width 70 height 12
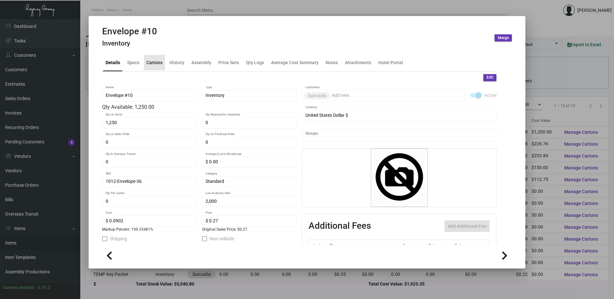
click at [154, 60] on div "Cartons" at bounding box center [155, 62] width 16 height 7
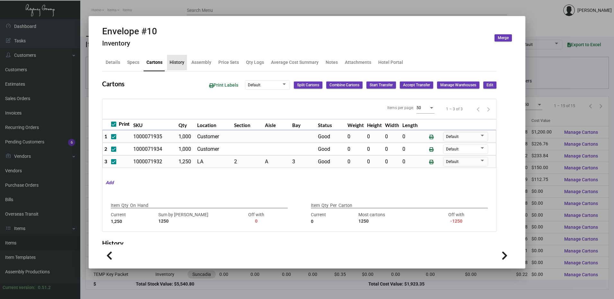
click at [177, 63] on div "History" at bounding box center [177, 62] width 15 height 7
